Goal: Transaction & Acquisition: Purchase product/service

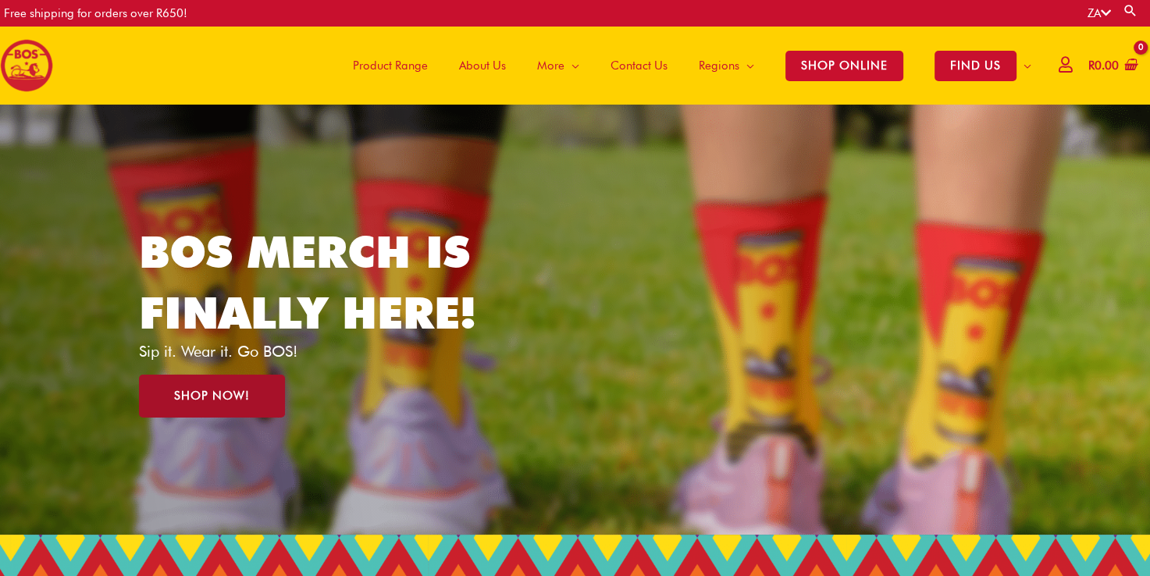
click at [189, 400] on span "SHOP NOW!" at bounding box center [212, 397] width 76 height 12
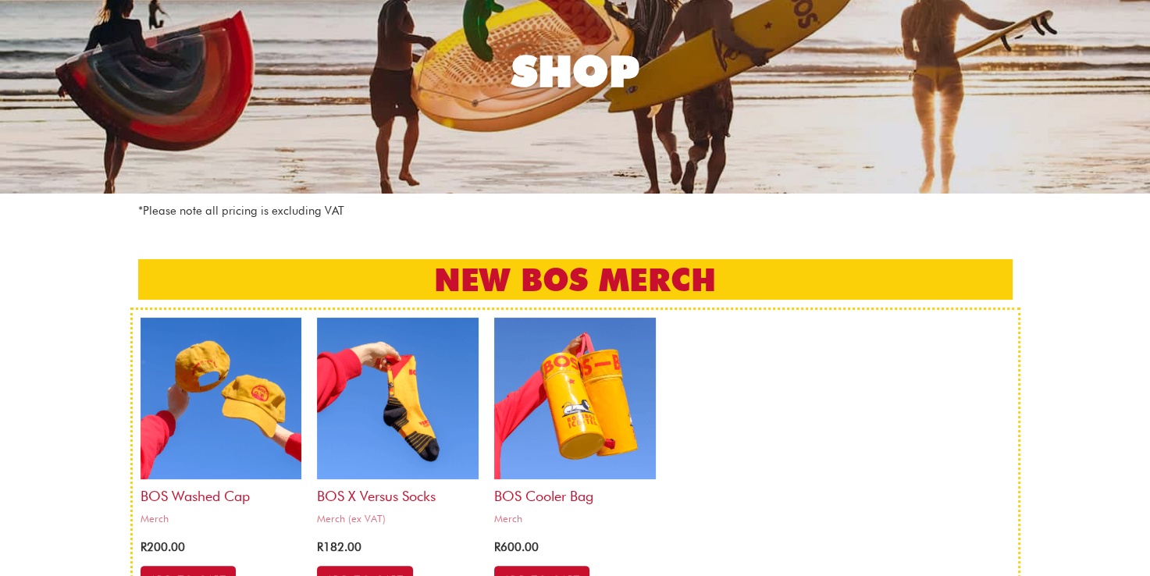
scroll to position [316, 0]
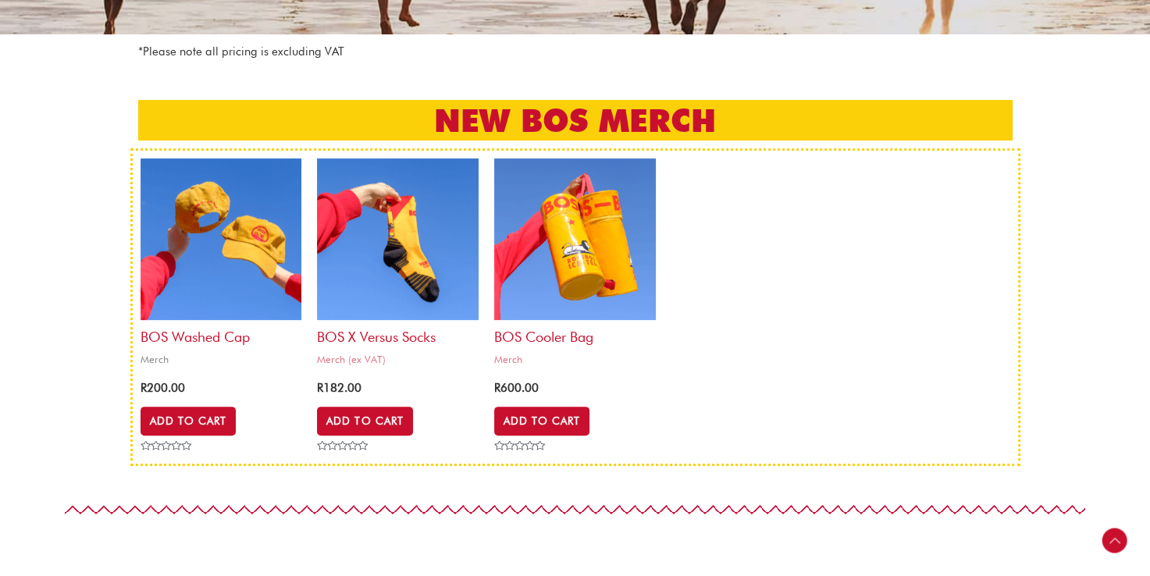
click at [228, 241] on img at bounding box center [222, 240] width 162 height 162
click at [387, 223] on img at bounding box center [398, 240] width 162 height 162
click at [605, 221] on img at bounding box center [575, 240] width 162 height 162
click at [403, 232] on img at bounding box center [398, 240] width 162 height 162
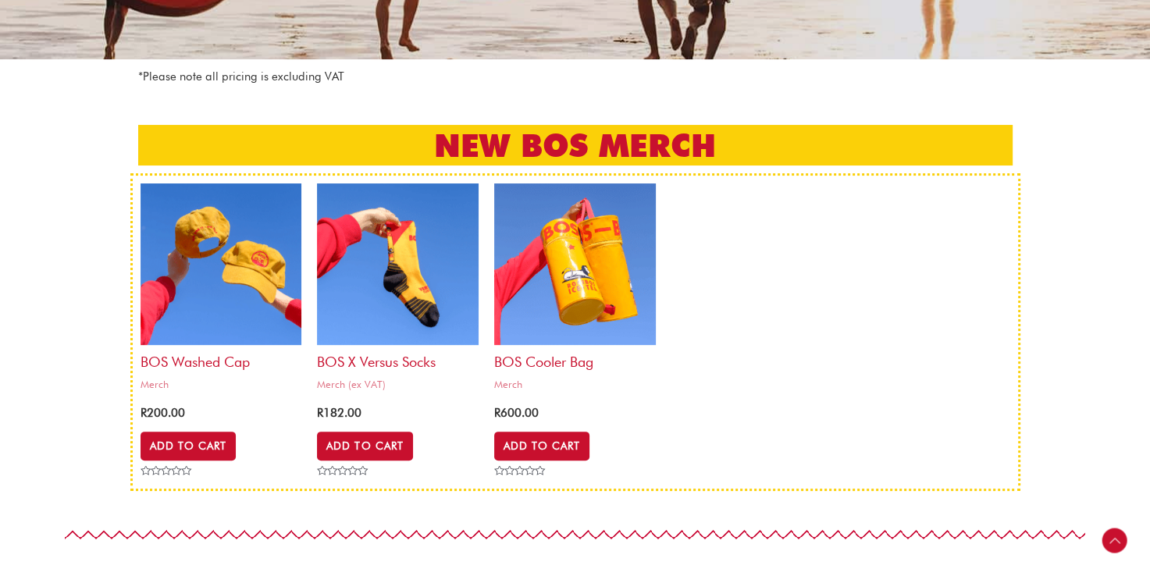
scroll to position [295, 0]
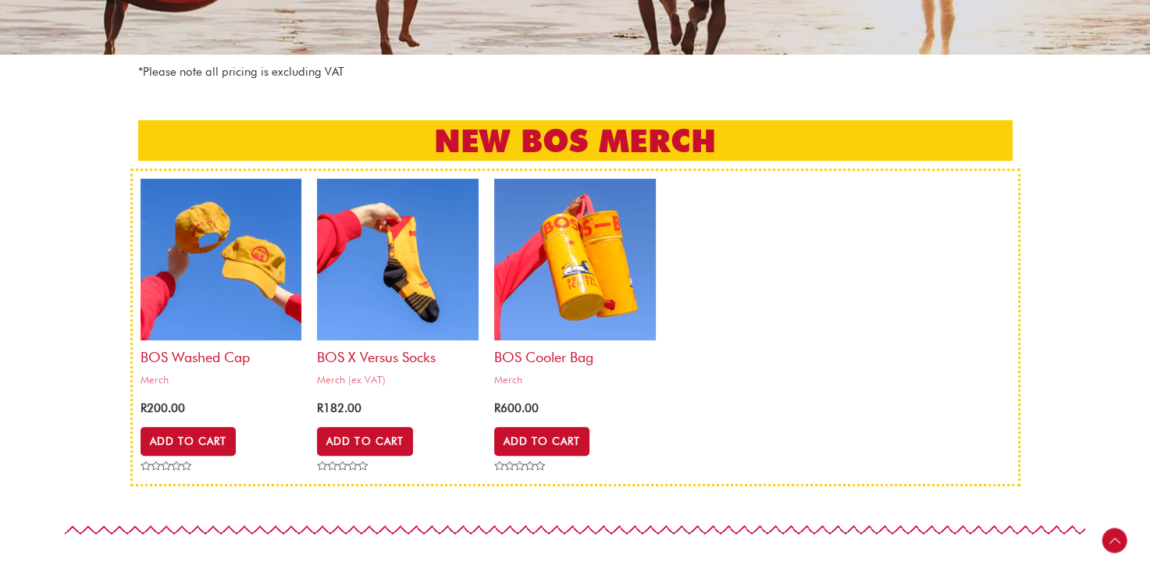
click at [794, 381] on ul "BOS Washed Cap Merch R 200.00 Add to Cart Rated 0 out of 5 BOS x Versus Socks M…" at bounding box center [576, 328] width 870 height 298
click at [1094, 160] on section "NEW BOS MERCH" at bounding box center [575, 129] width 1150 height 80
click at [801, 387] on ul "BOS Washed Cap Merch R 200.00 Add to Cart Rated 0 out of 5 BOS x Versus Socks M…" at bounding box center [576, 328] width 870 height 298
click at [1045, 359] on section "BOS Washed Cap Merch R 200.00 Add to Cart Rated 0 out of 5 BOS x Versus Socks M…" at bounding box center [575, 328] width 1150 height 318
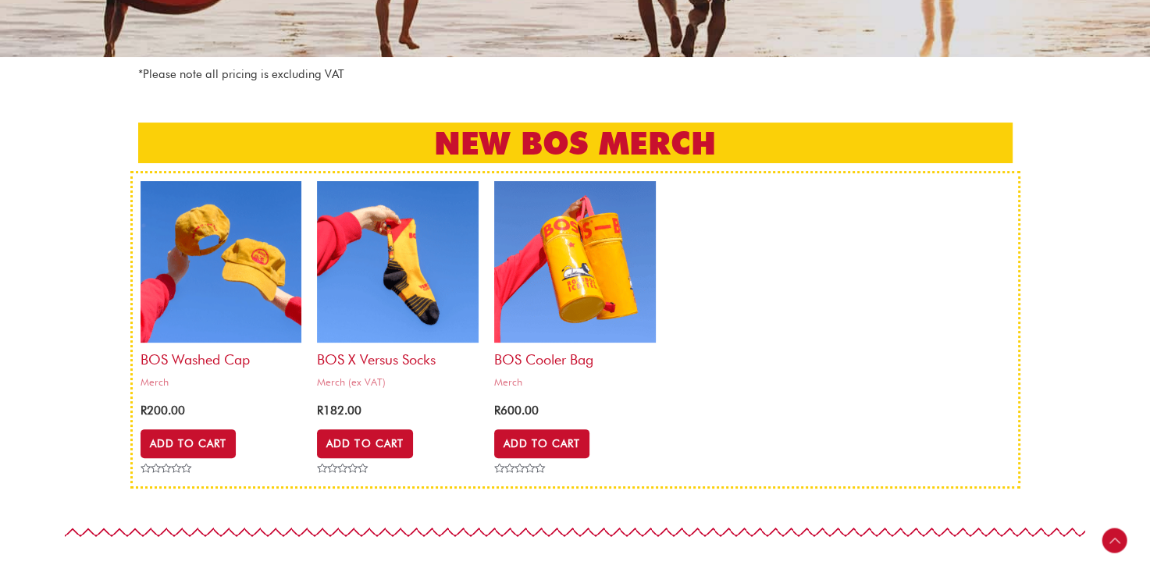
scroll to position [294, 0]
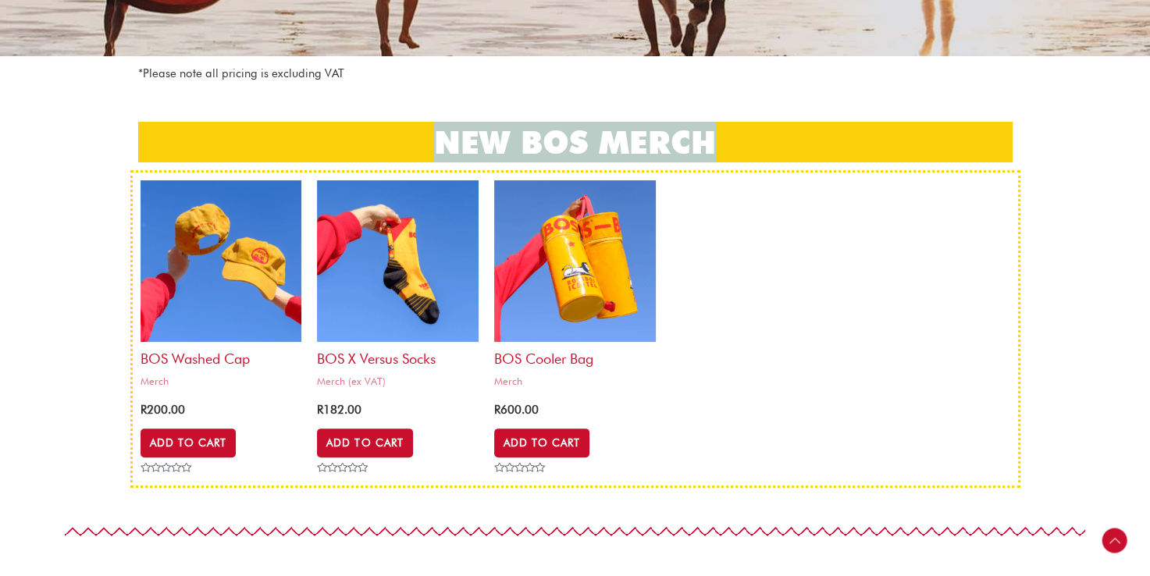
drag, startPoint x: 440, startPoint y: 139, endPoint x: 773, endPoint y: 148, distance: 333.6
click at [773, 148] on h2 "NEW BOS MERCH" at bounding box center [575, 142] width 875 height 41
drag, startPoint x: 773, startPoint y: 148, endPoint x: 726, endPoint y: 137, distance: 48.9
click at [726, 137] on h2 "NEW BOS MERCH" at bounding box center [575, 142] width 875 height 41
click at [680, 139] on h2 "NEW BOS MERCH" at bounding box center [575, 142] width 875 height 41
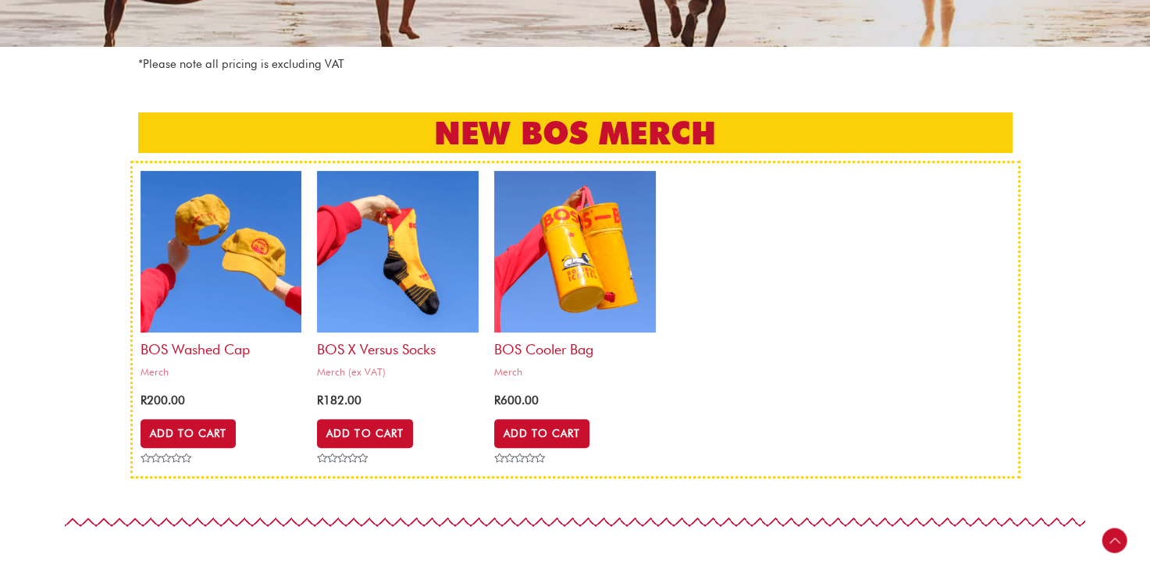
scroll to position [303, 0]
click at [184, 439] on link "Add to Cart" at bounding box center [189, 434] width 97 height 30
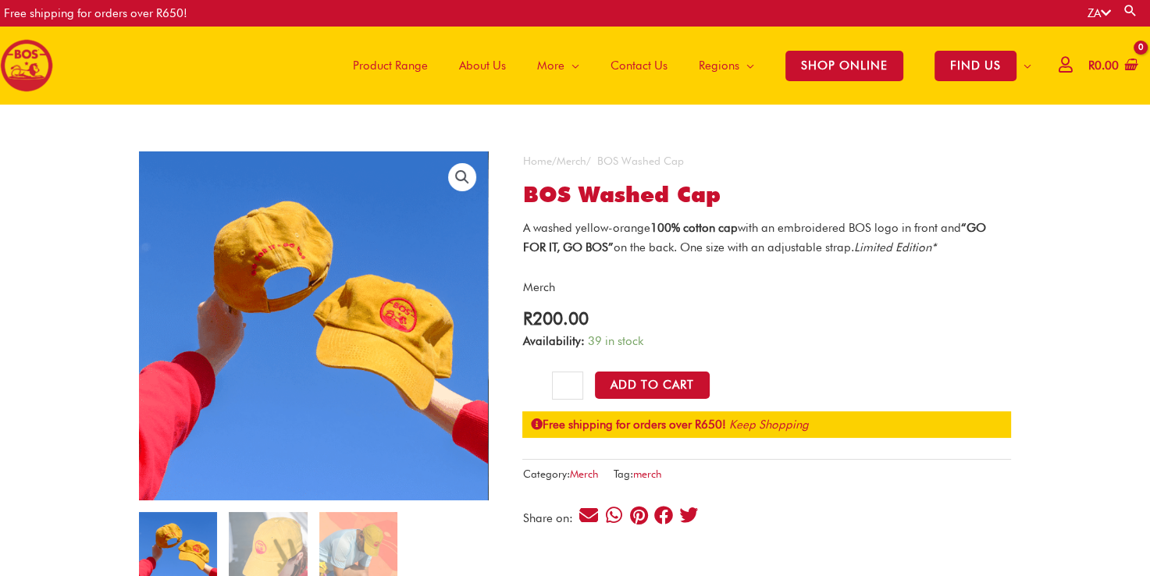
click at [777, 226] on span "A washed yellow-orange 100% cotton cap with an embroidered BOS logo in front an…" at bounding box center [753, 238] width 463 height 34
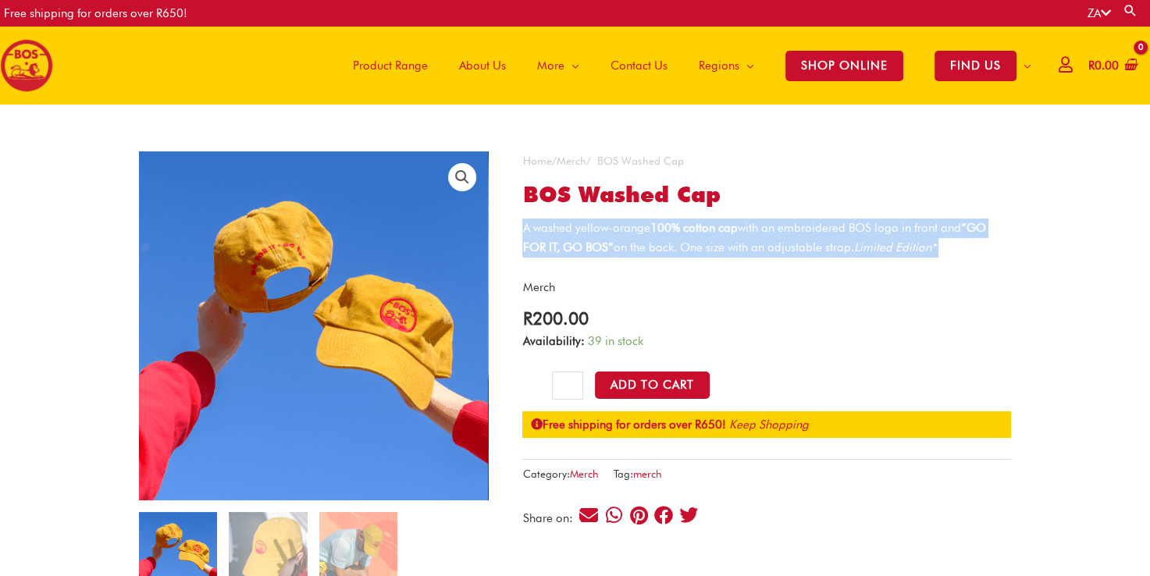
click at [777, 226] on span "A washed yellow-orange 100% cotton cap with an embroidered BOS logo in front an…" at bounding box center [753, 238] width 463 height 34
drag, startPoint x: 777, startPoint y: 226, endPoint x: 818, endPoint y: 233, distance: 41.2
click at [818, 233] on span "A washed yellow-orange 100% cotton cap with an embroidered BOS logo in front an…" at bounding box center [753, 238] width 463 height 34
click at [700, 256] on p "A washed yellow-orange 100% cotton cap with an embroidered BOS logo in front an…" at bounding box center [766, 238] width 489 height 39
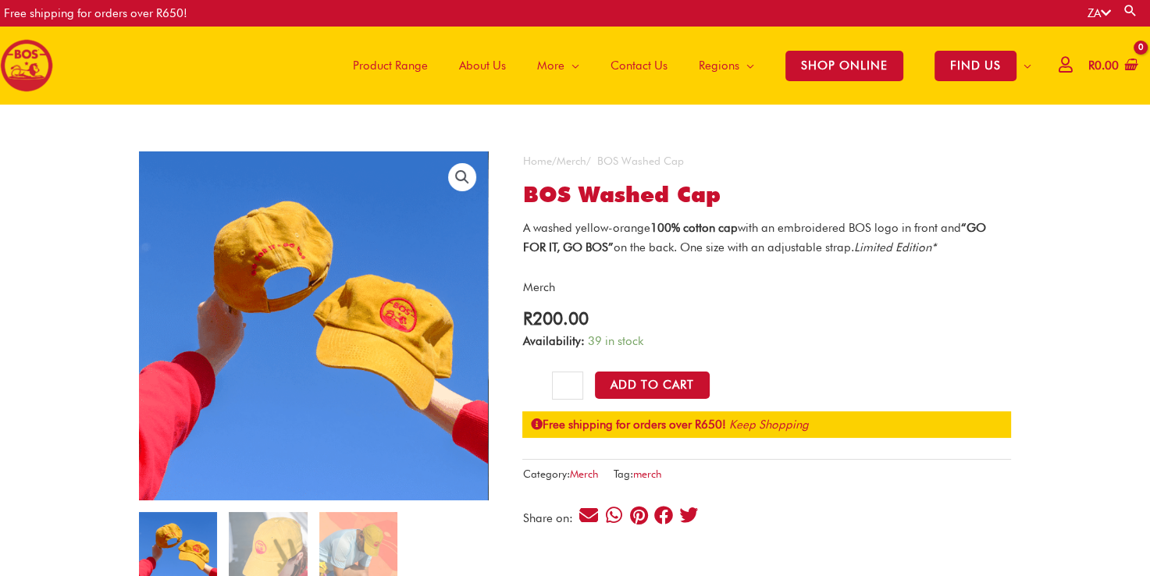
click at [750, 250] on span "A washed yellow-orange 100% cotton cap with an embroidered BOS logo in front an…" at bounding box center [753, 238] width 463 height 34
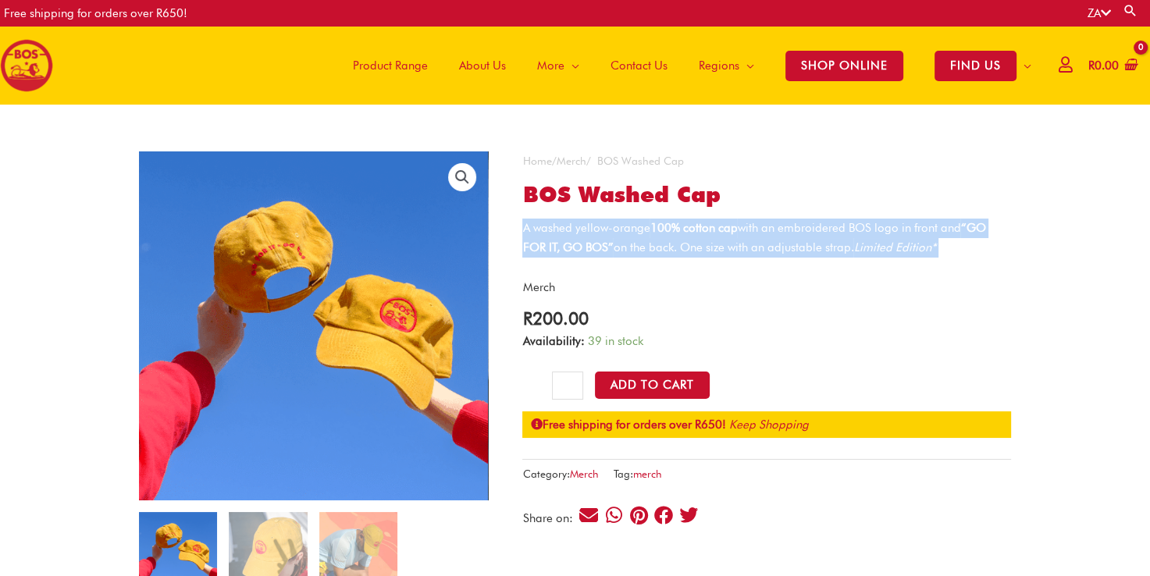
click at [750, 250] on span "A washed yellow-orange 100% cotton cap with an embroidered BOS logo in front an…" at bounding box center [753, 238] width 463 height 34
drag, startPoint x: 750, startPoint y: 250, endPoint x: 794, endPoint y: 250, distance: 43.7
click at [794, 250] on span "A washed yellow-orange 100% cotton cap with an embroidered BOS logo in front an…" at bounding box center [753, 238] width 463 height 34
click at [812, 248] on span "A washed yellow-orange 100% cotton cap with an embroidered BOS logo in front an…" at bounding box center [753, 238] width 463 height 34
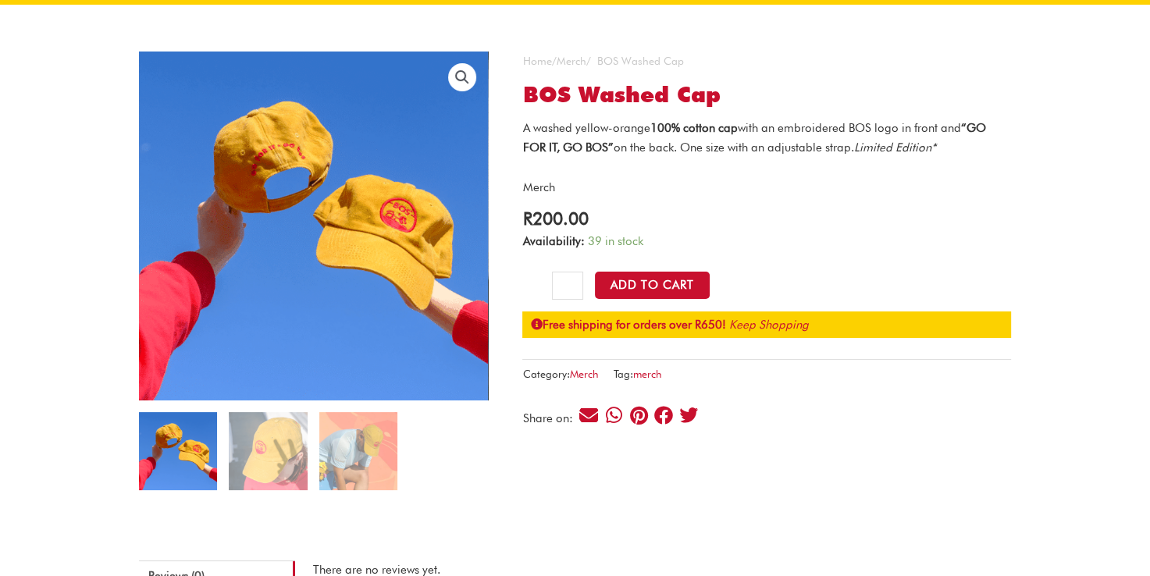
scroll to position [94, 0]
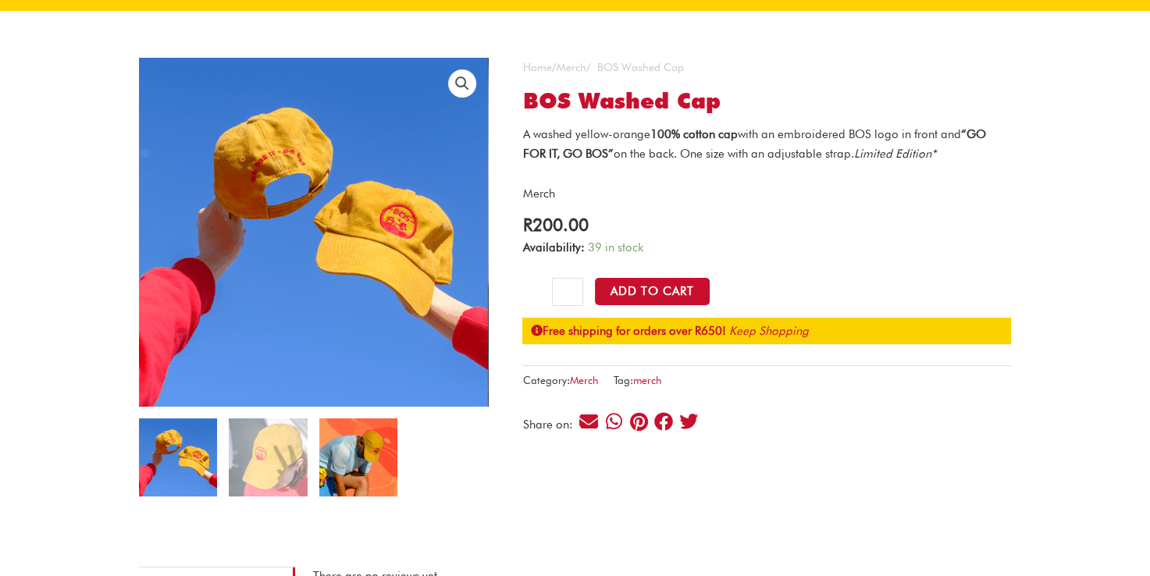
click at [345, 462] on img at bounding box center [358, 458] width 78 height 78
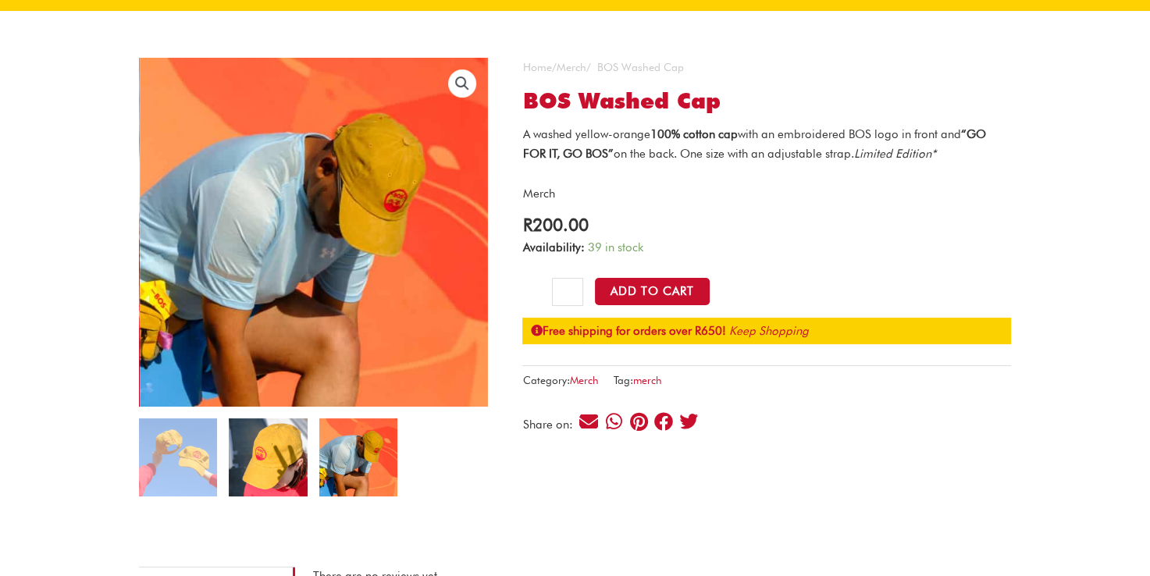
click at [284, 455] on img at bounding box center [268, 458] width 78 height 78
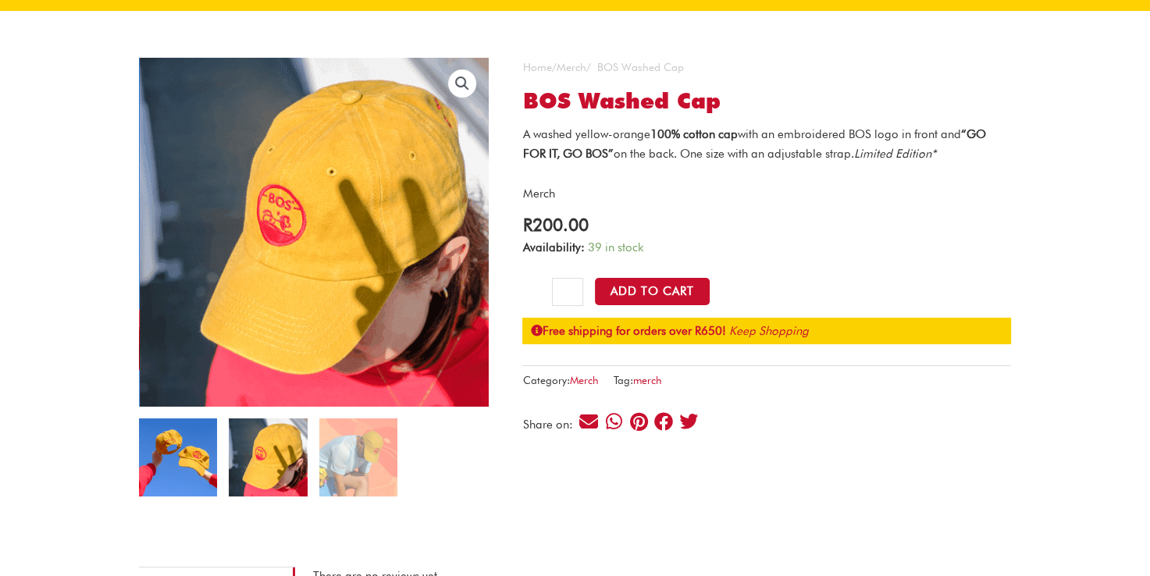
click at [197, 447] on img at bounding box center [178, 458] width 78 height 78
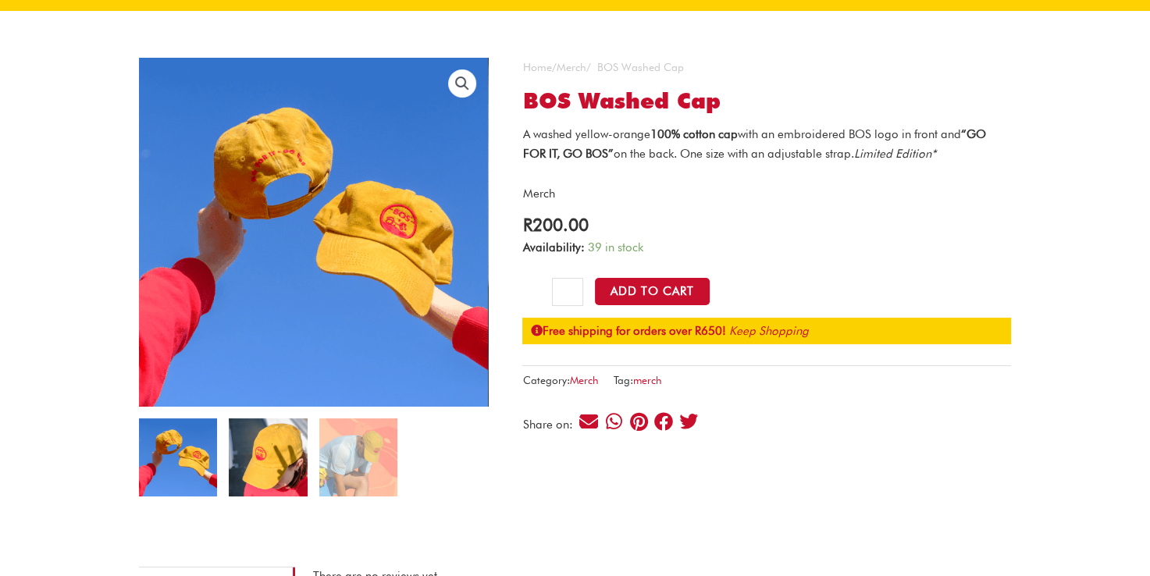
click at [276, 453] on img at bounding box center [268, 458] width 78 height 78
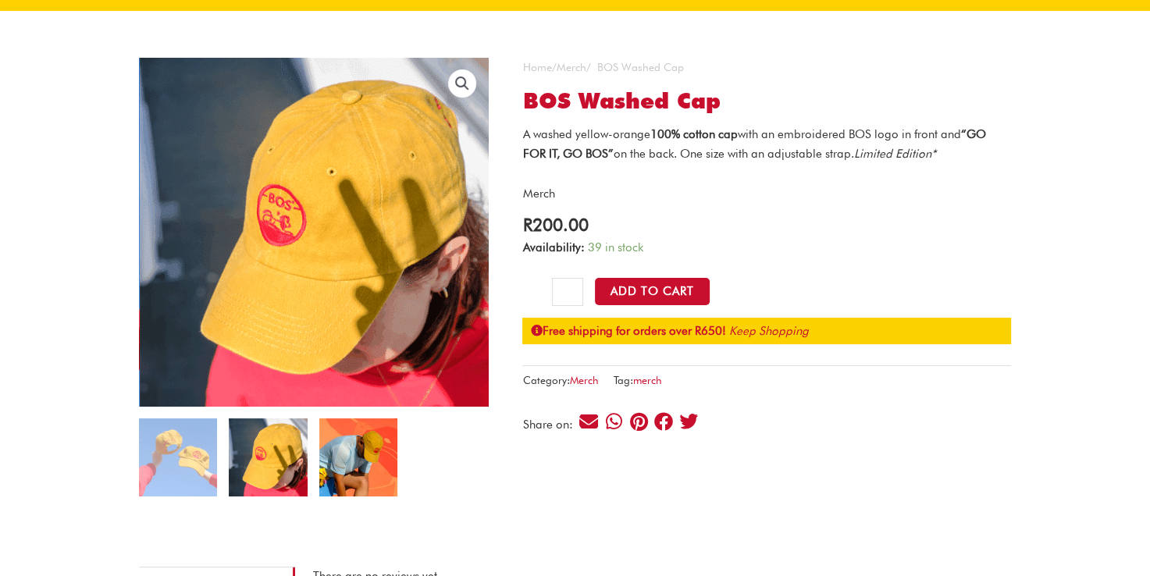
click at [361, 457] on img at bounding box center [358, 458] width 78 height 78
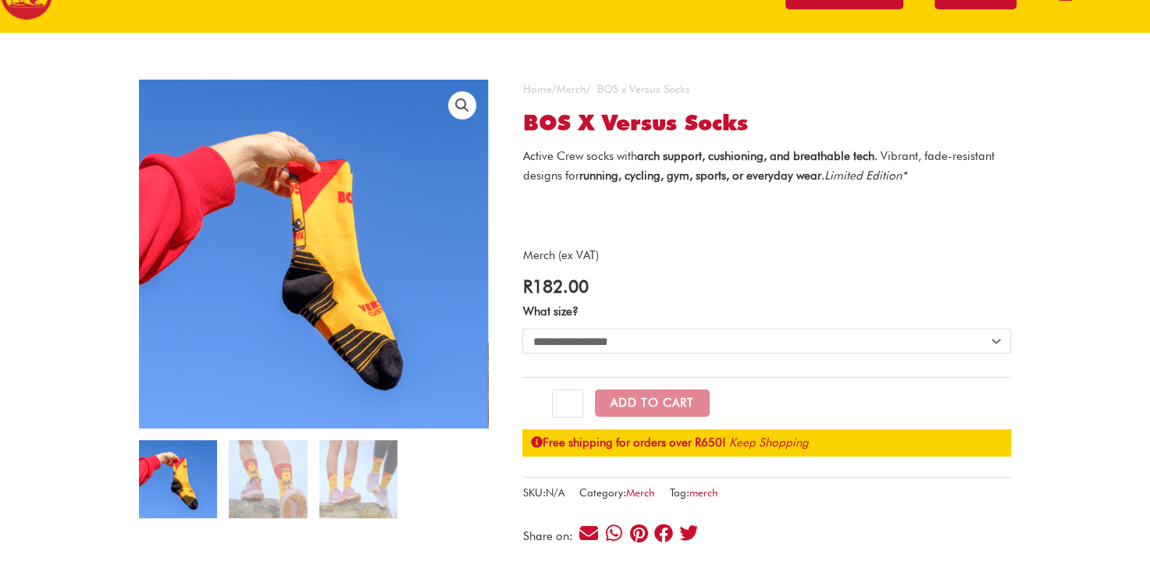
scroll to position [77, 0]
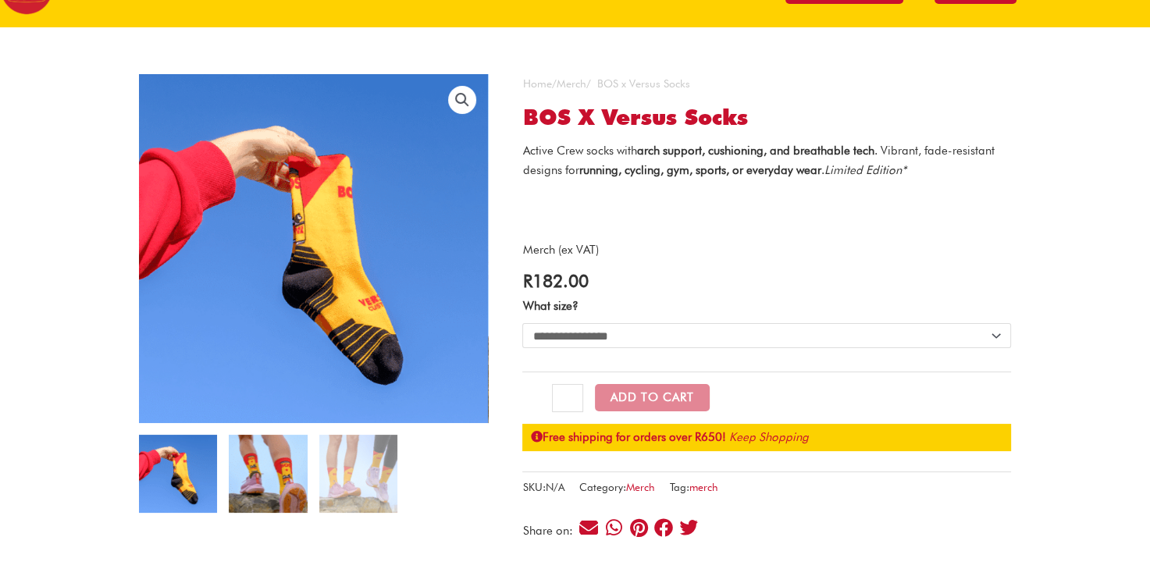
click at [275, 476] on img at bounding box center [268, 474] width 78 height 78
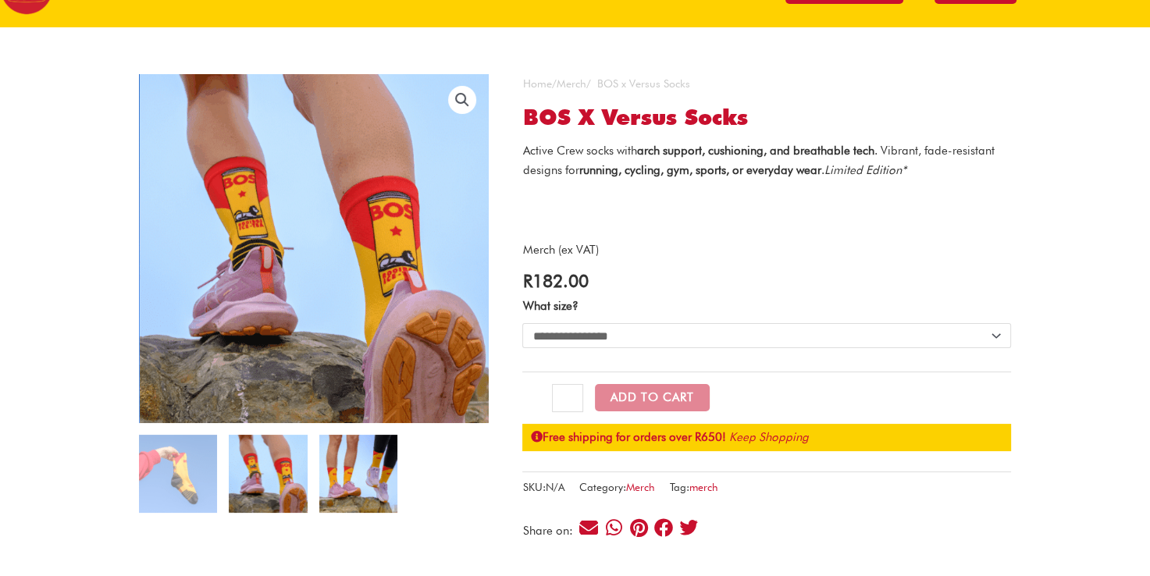
click at [352, 480] on img at bounding box center [358, 474] width 78 height 78
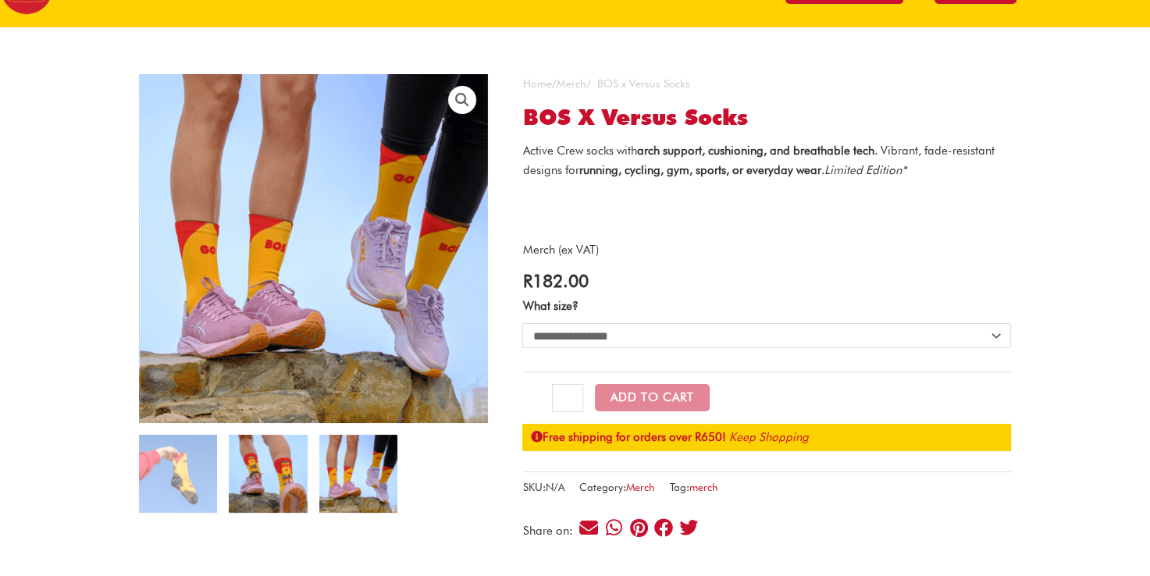
click at [275, 480] on img at bounding box center [268, 474] width 78 height 78
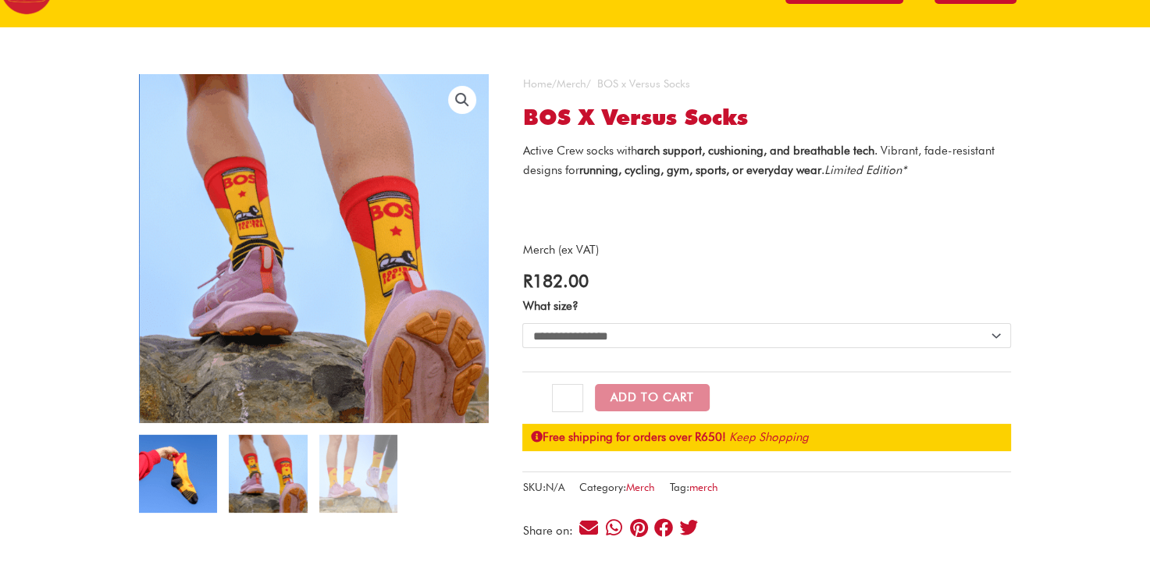
click at [172, 467] on img at bounding box center [178, 474] width 78 height 78
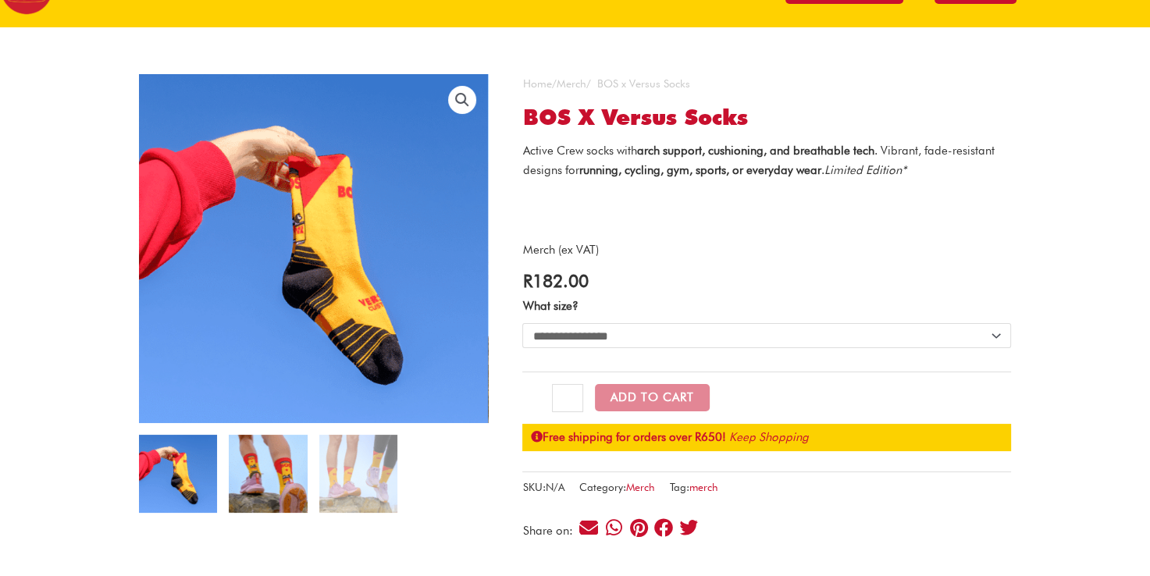
click at [266, 468] on img at bounding box center [268, 474] width 78 height 78
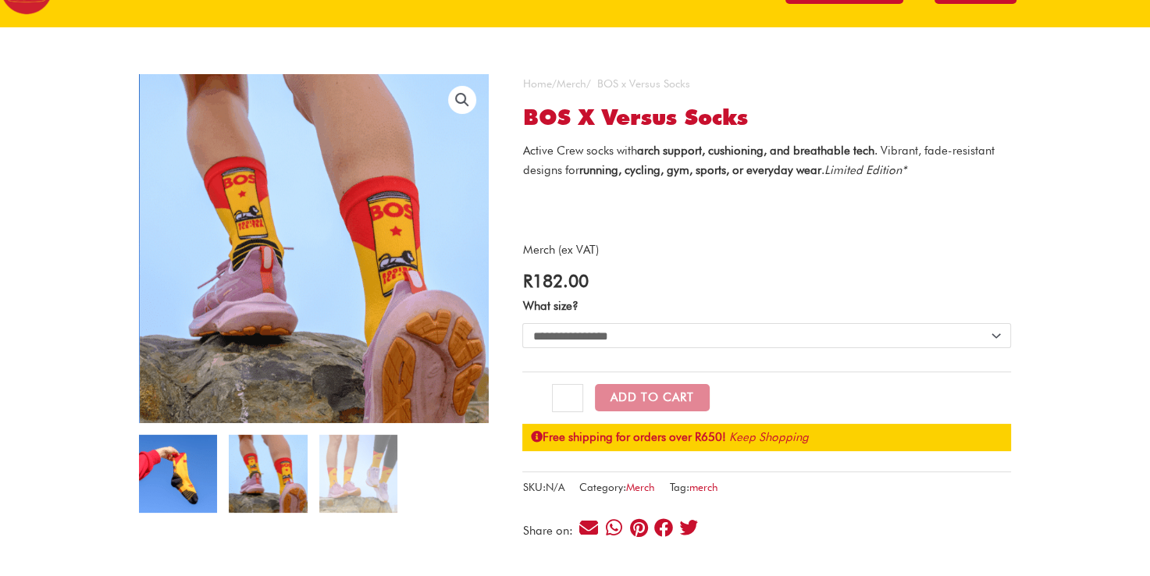
click at [180, 468] on img at bounding box center [178, 474] width 78 height 78
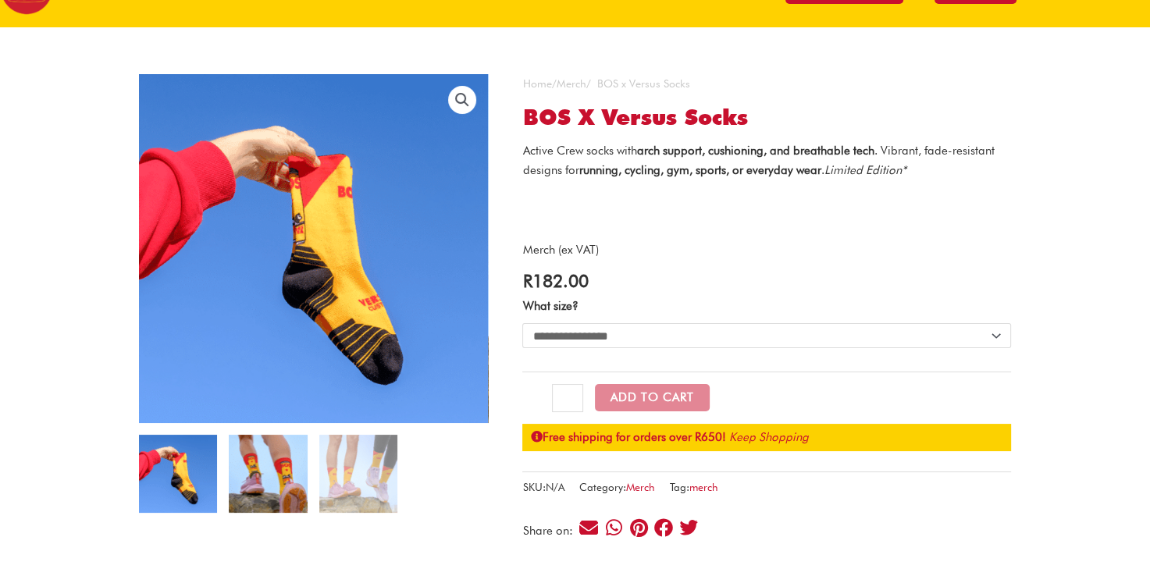
click at [265, 468] on img at bounding box center [268, 474] width 78 height 78
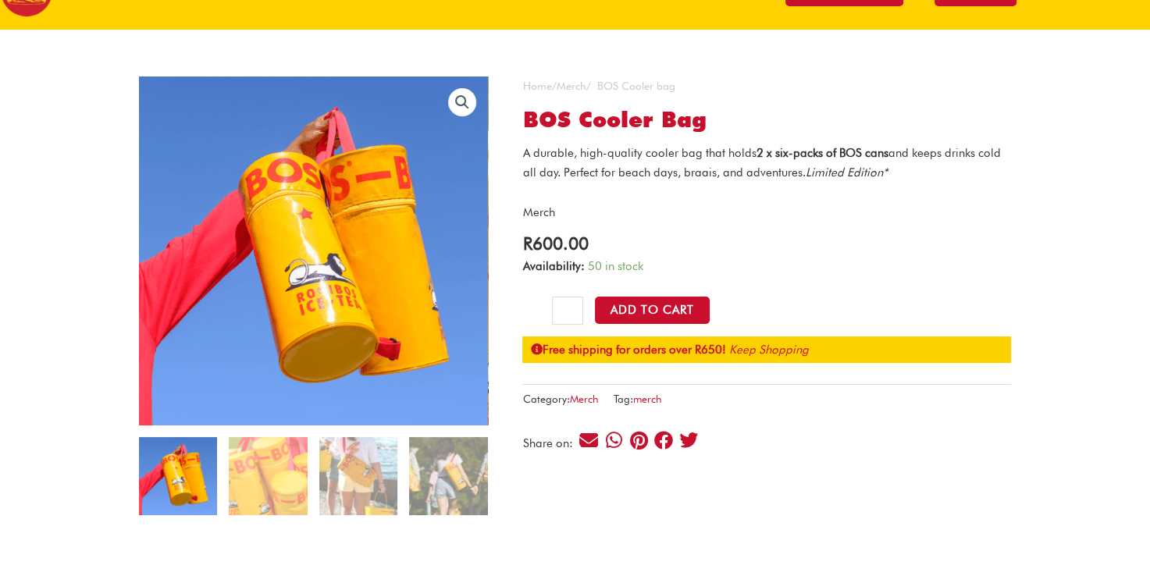
scroll to position [78, 0]
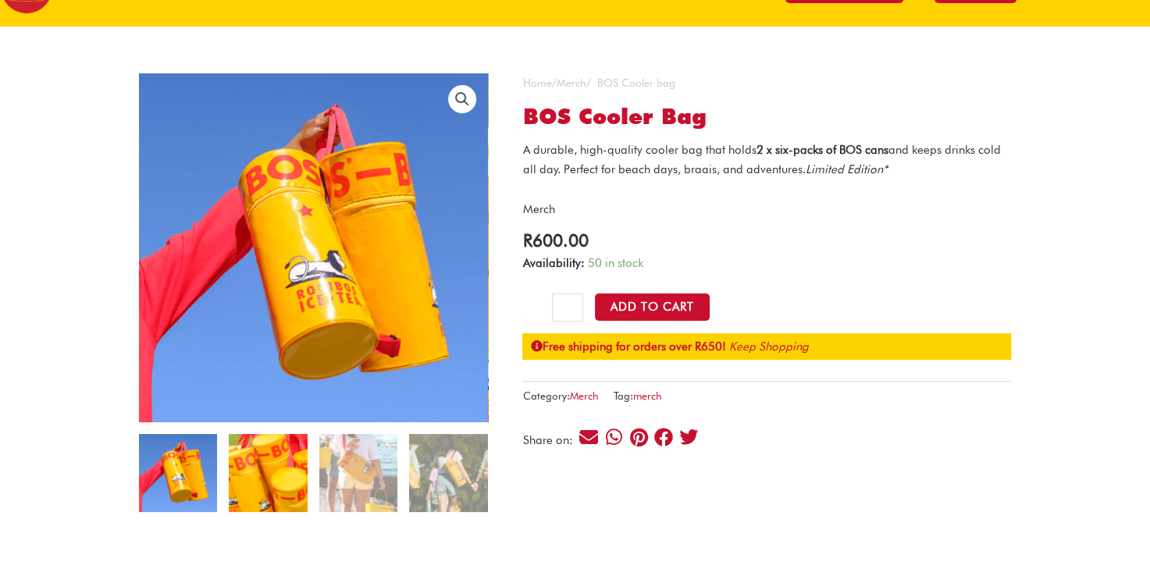
click at [297, 458] on img at bounding box center [268, 473] width 78 height 78
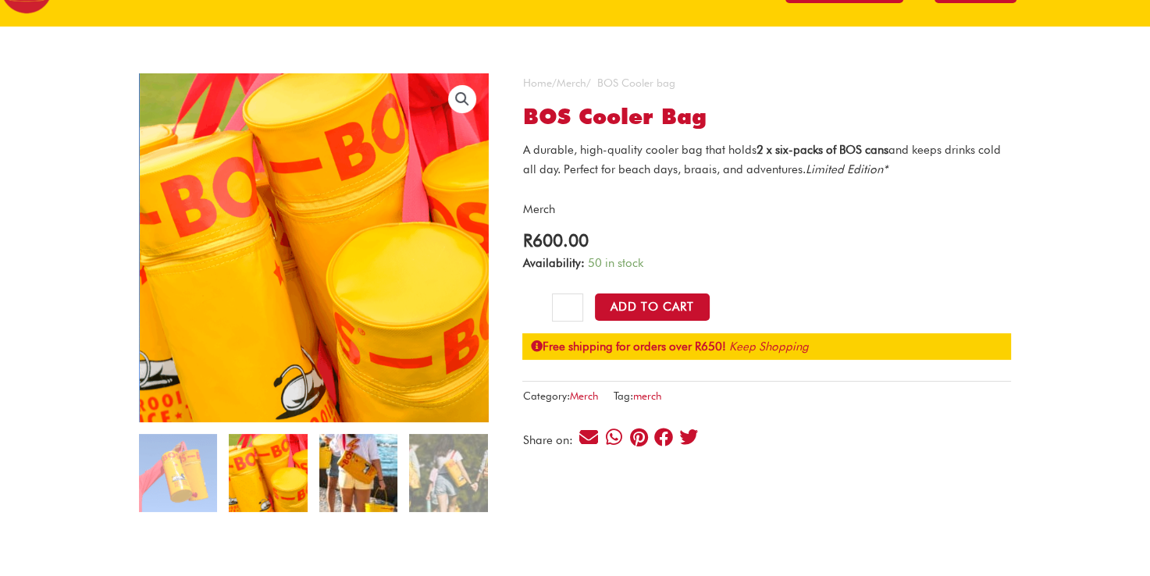
click at [372, 461] on img at bounding box center [358, 473] width 78 height 78
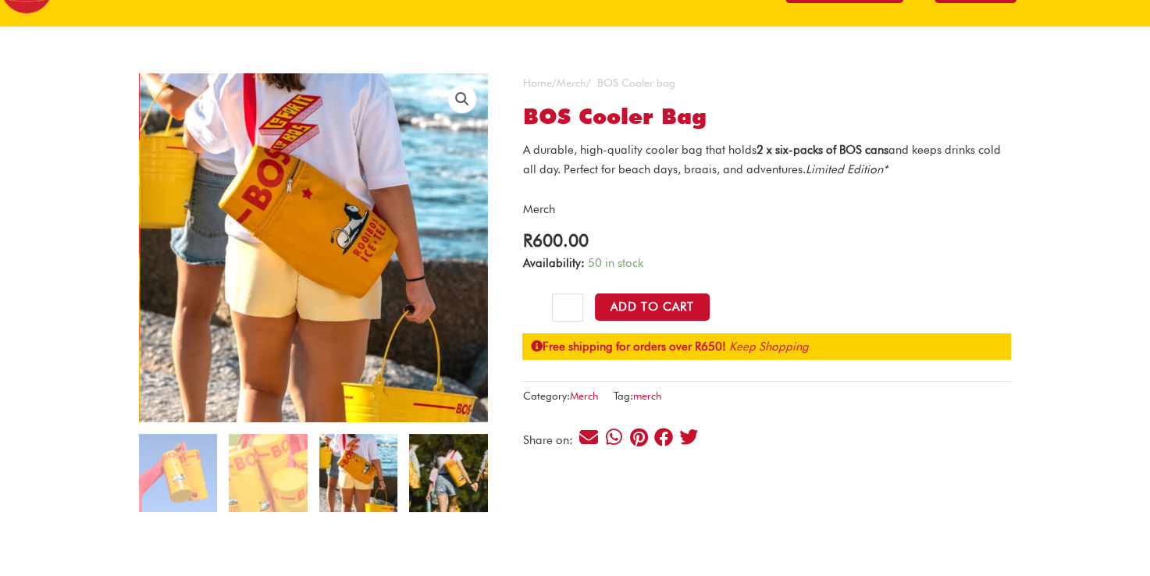
click at [437, 466] on img at bounding box center [448, 473] width 78 height 78
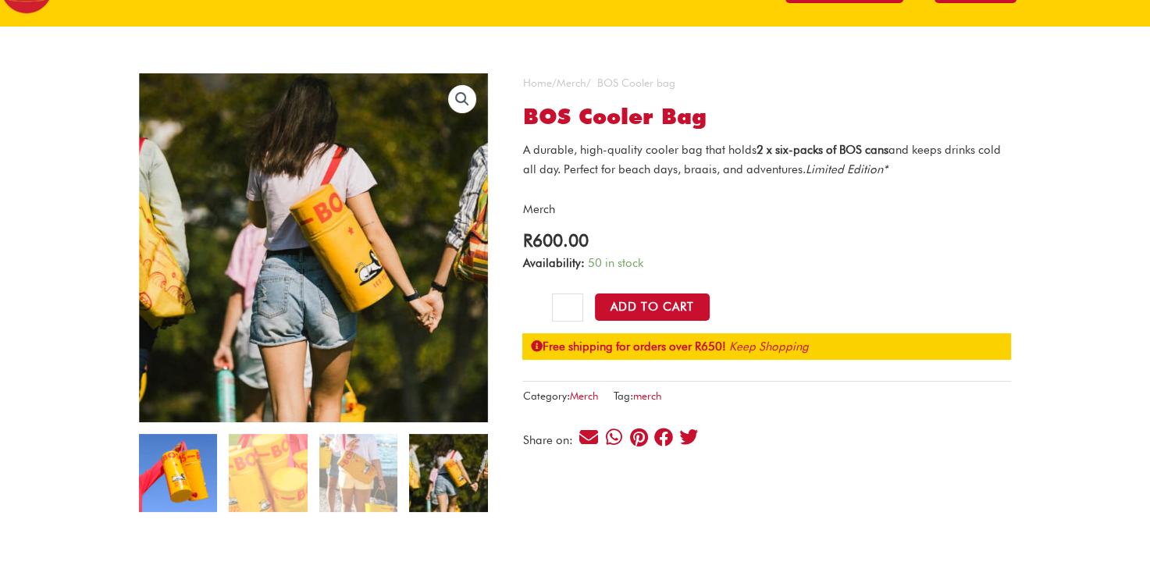
click at [172, 465] on img at bounding box center [178, 473] width 78 height 78
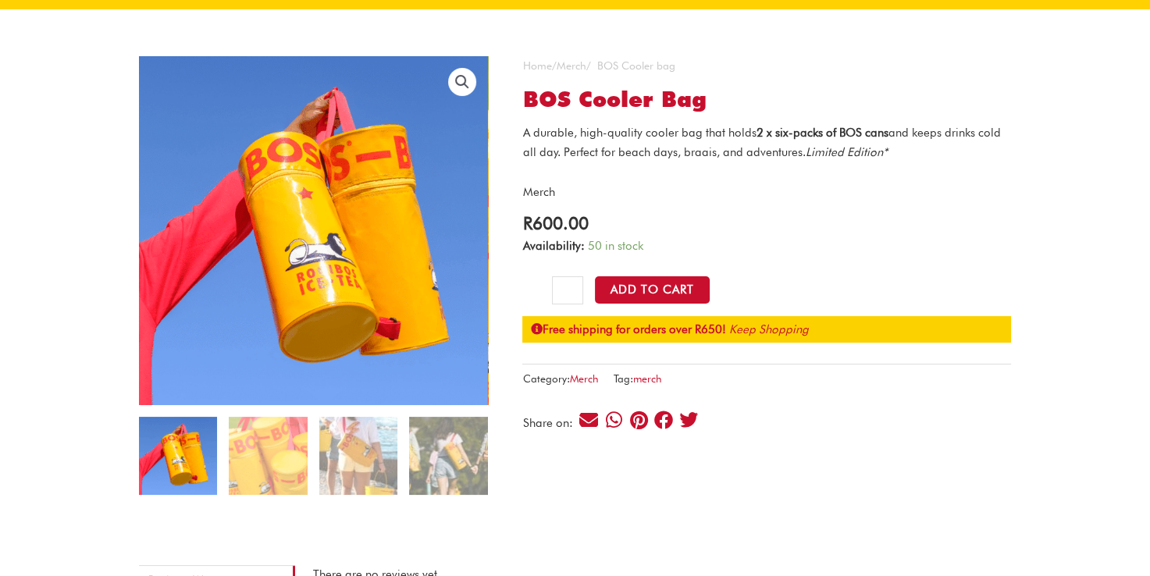
scroll to position [94, 0]
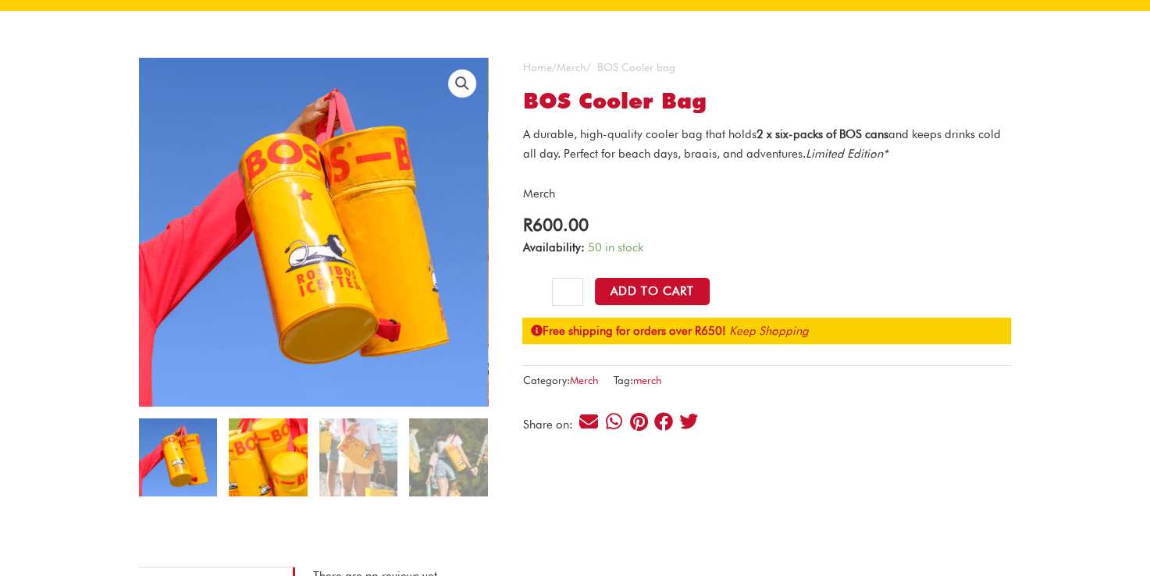
click at [275, 459] on img at bounding box center [268, 458] width 78 height 78
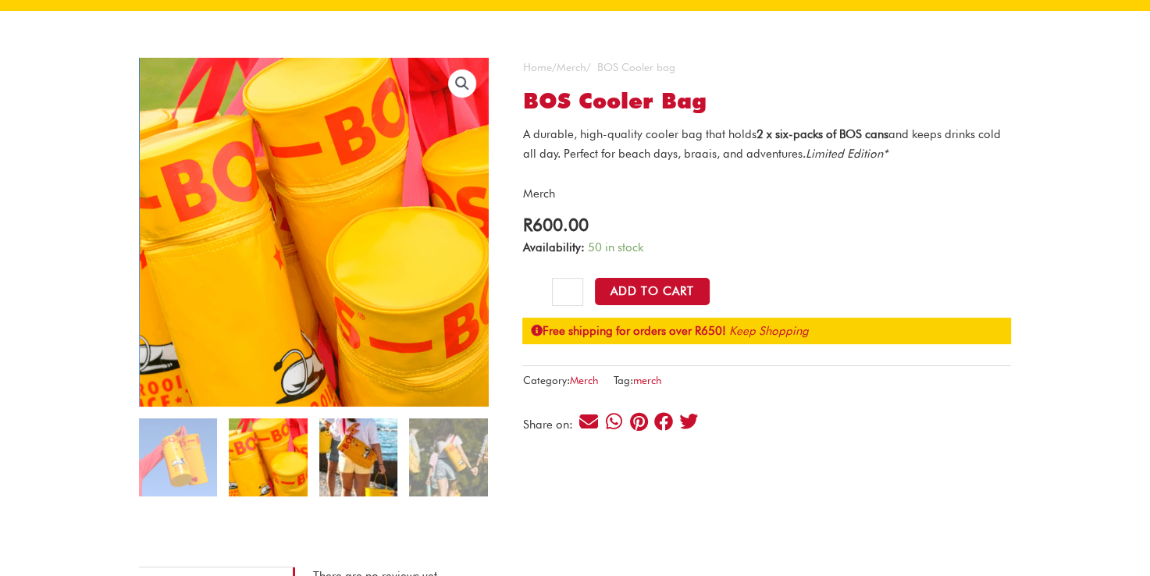
click at [341, 461] on img at bounding box center [358, 458] width 78 height 78
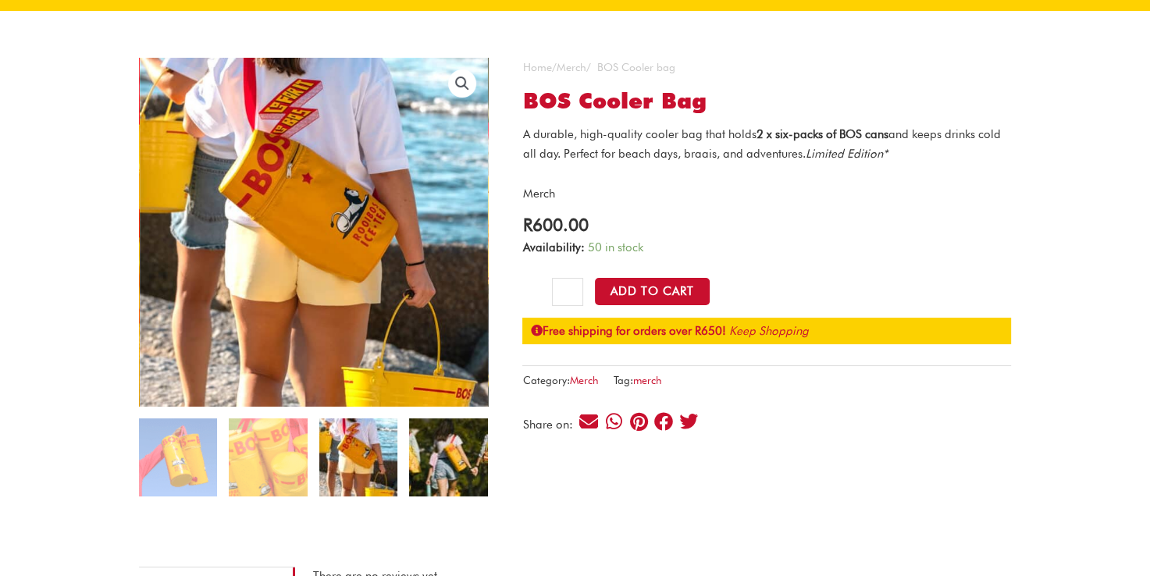
click at [447, 454] on img at bounding box center [448, 458] width 78 height 78
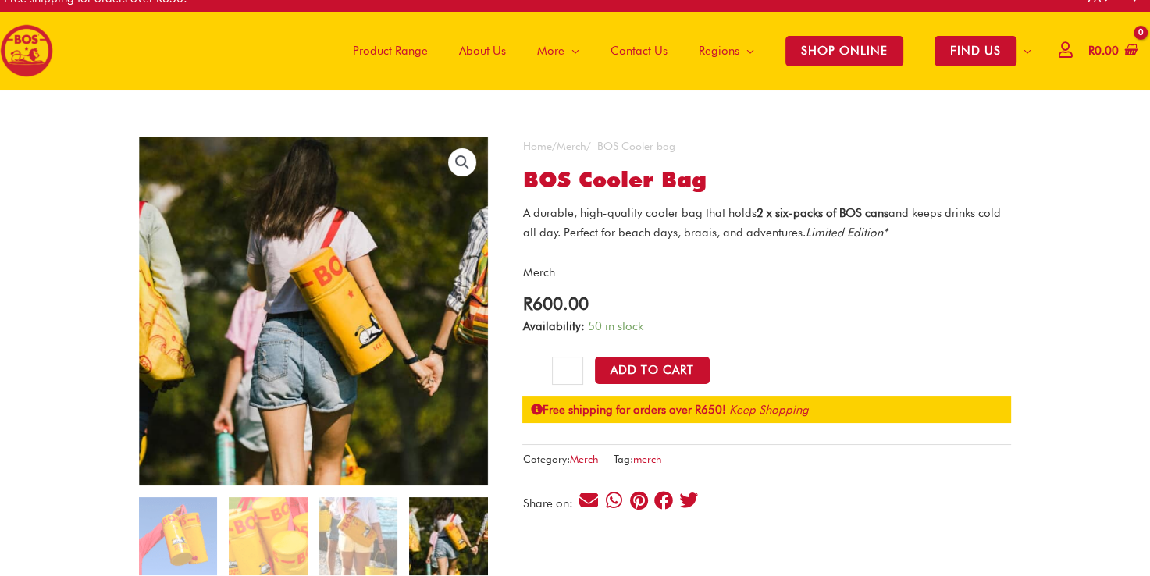
scroll to position [0, 0]
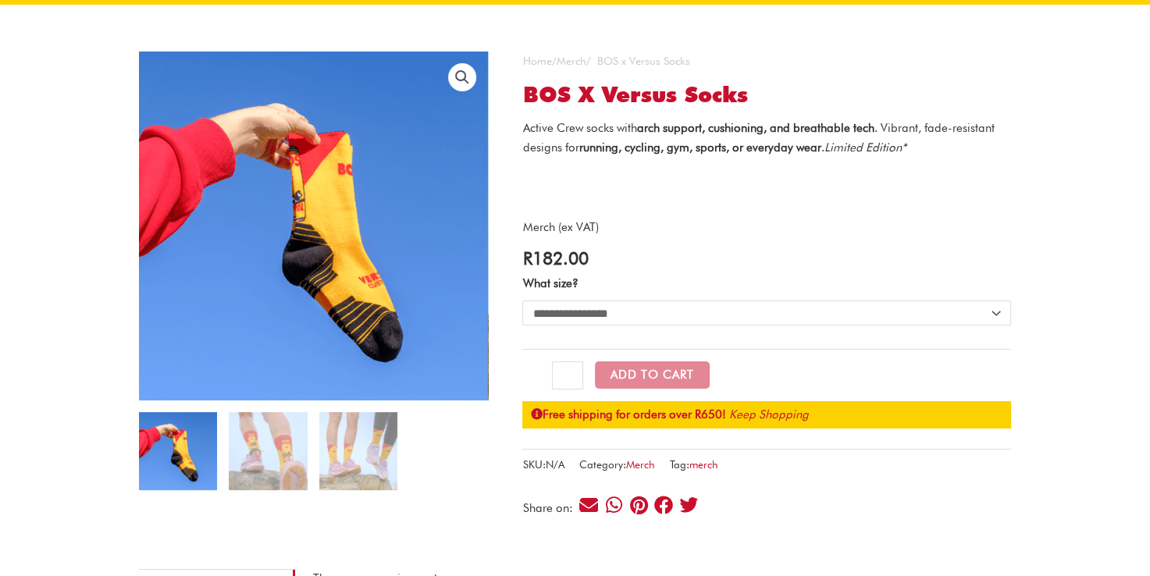
scroll to position [103, 0]
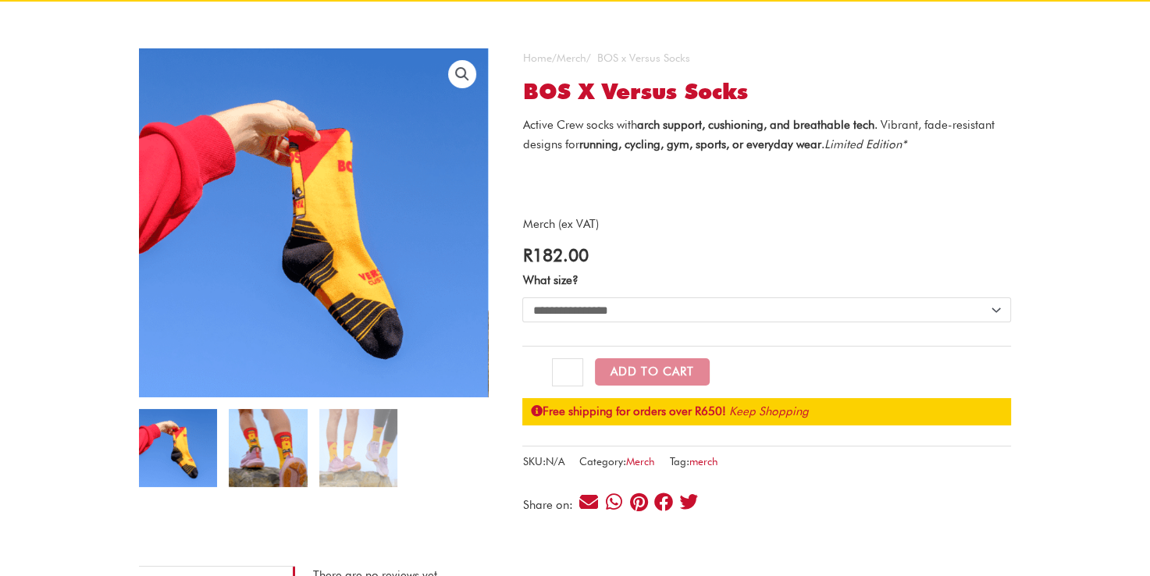
click at [278, 464] on img at bounding box center [268, 448] width 78 height 78
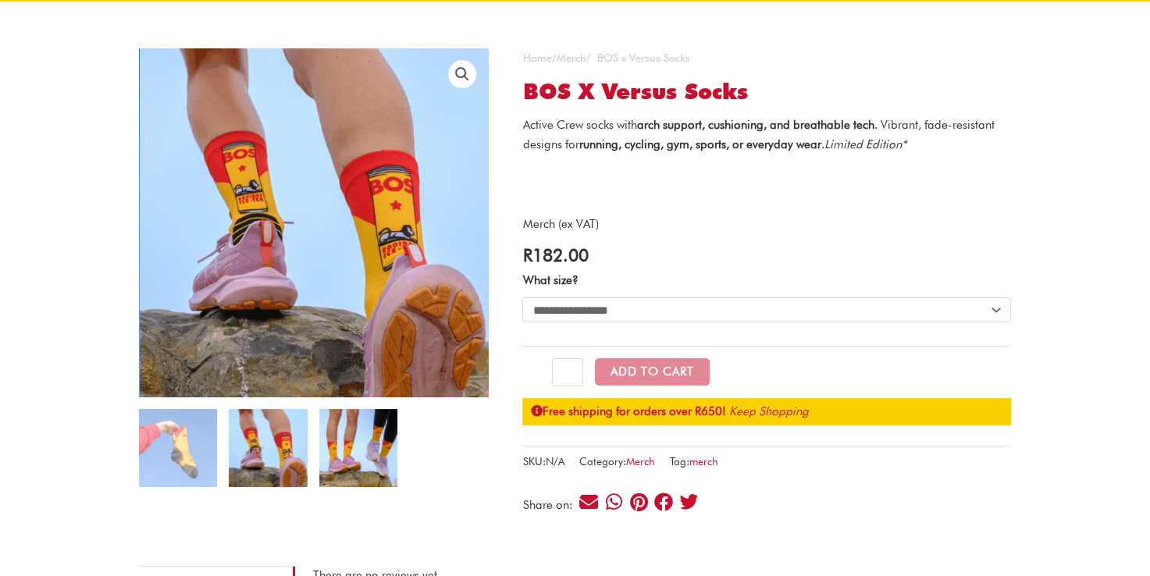
click at [368, 449] on img at bounding box center [358, 448] width 78 height 78
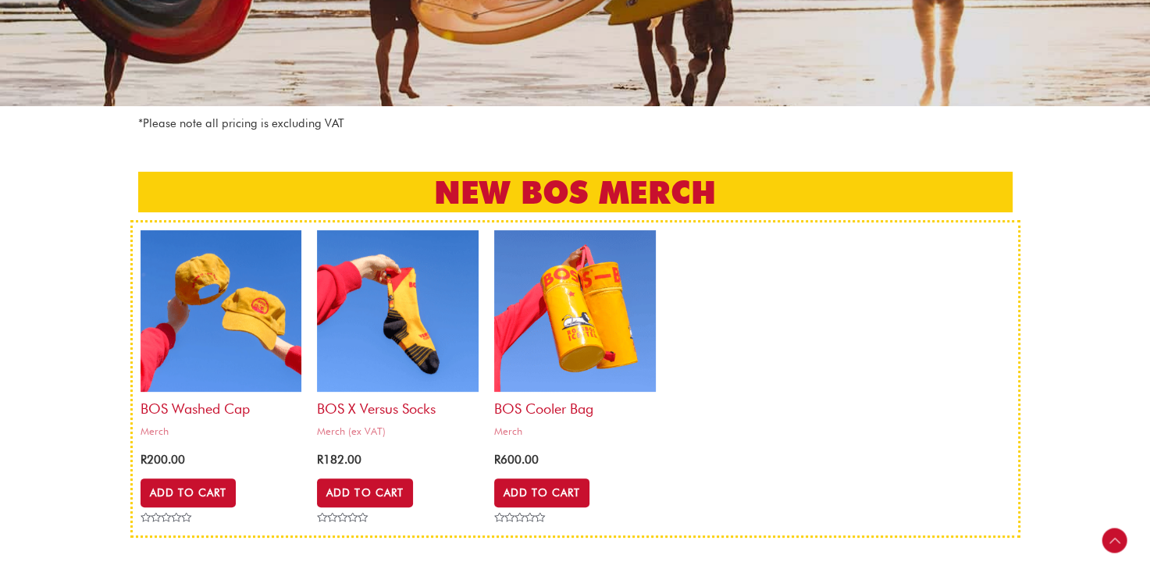
scroll to position [328, 0]
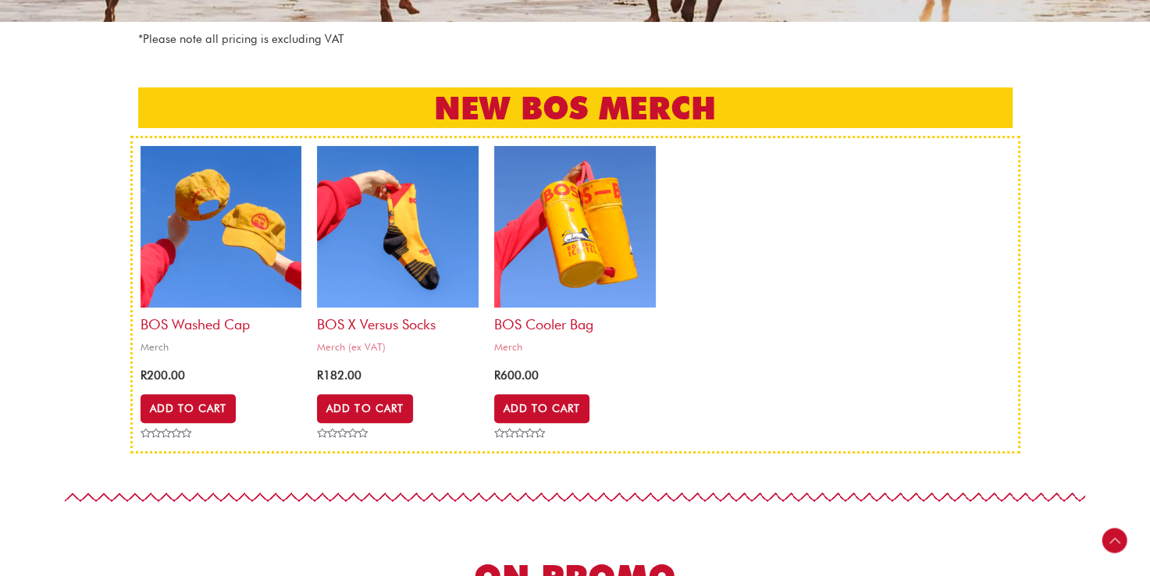
click at [206, 173] on img at bounding box center [222, 227] width 162 height 162
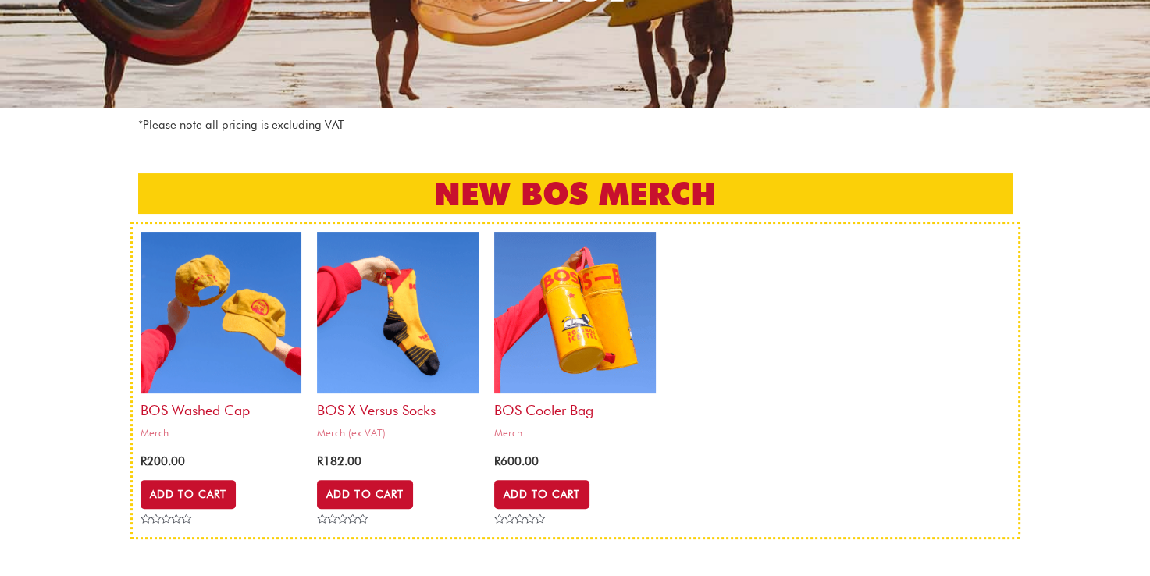
scroll to position [251, 0]
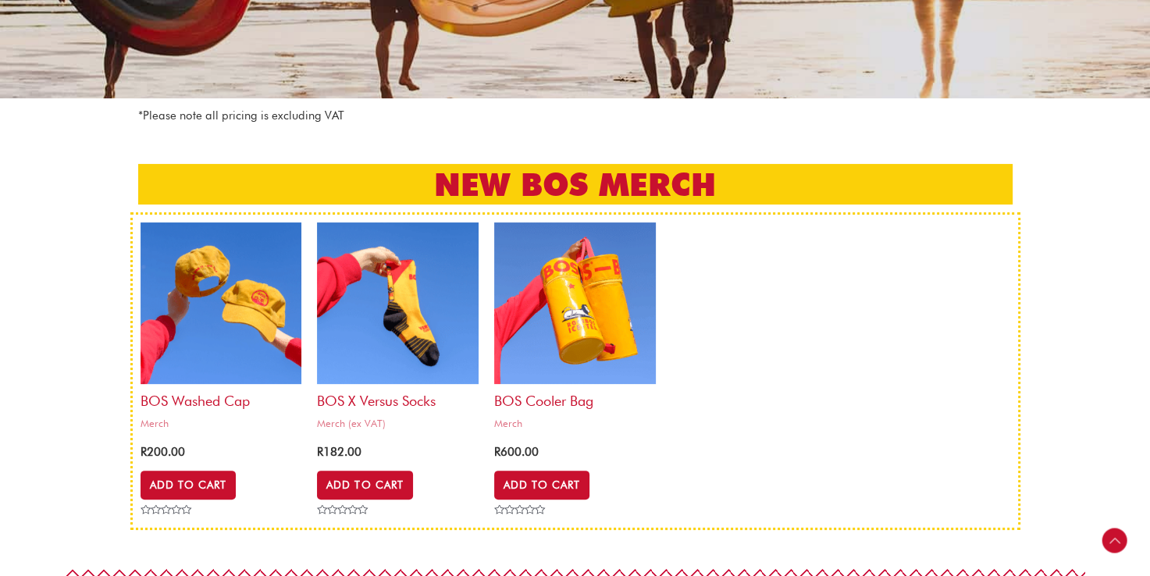
click at [436, 180] on h2 "NEW BOS MERCH" at bounding box center [575, 184] width 875 height 41
click at [818, 341] on ul "BOS Washed Cap Merch R 200.00 Add to Cart Rated 0 out of 5 BOS x Versus Socks M…" at bounding box center [576, 372] width 870 height 298
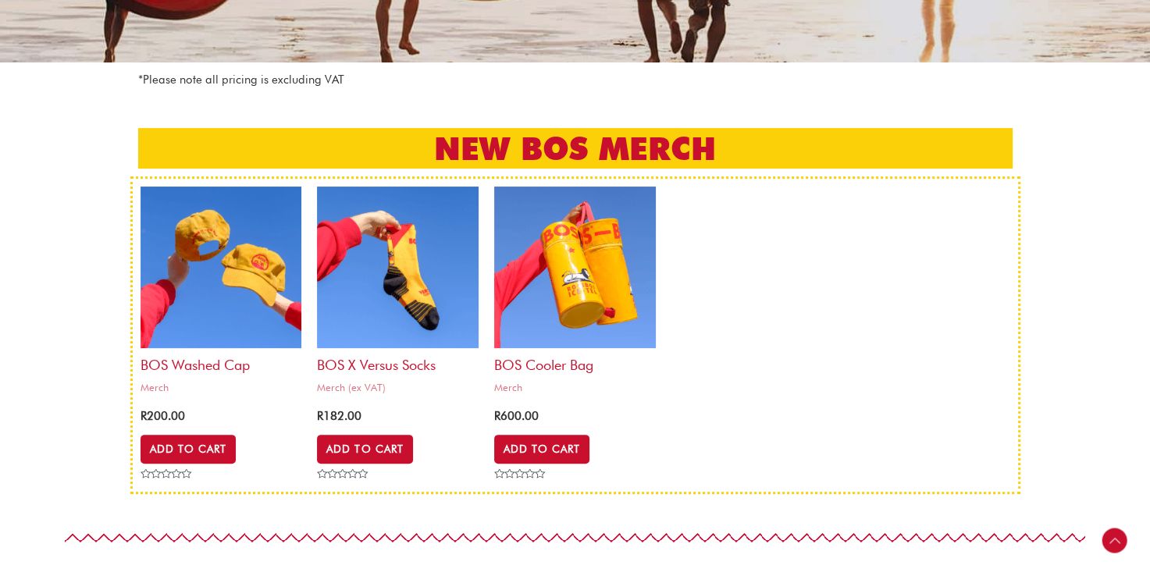
scroll to position [289, 0]
